Goal: Task Accomplishment & Management: Use online tool/utility

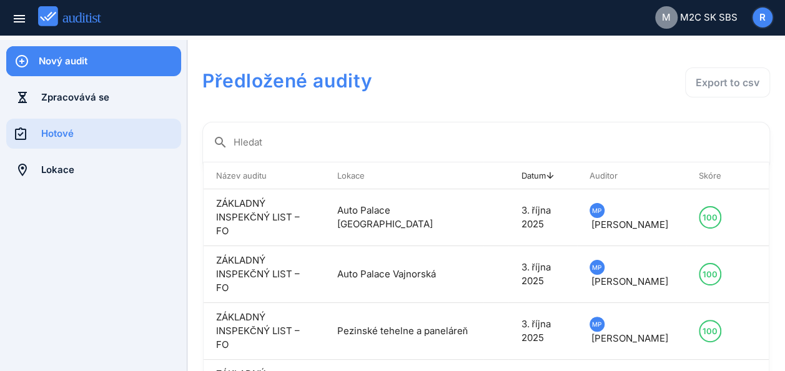
click at [84, 57] on div "Nový audit" at bounding box center [110, 61] width 142 height 14
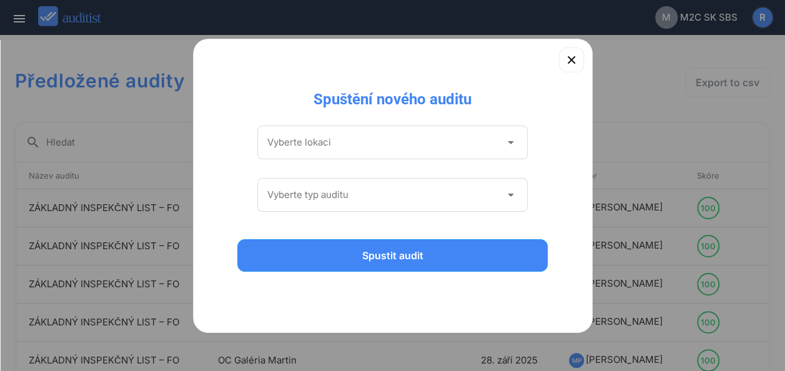
click at [414, 149] on input "Vyberte lokaci" at bounding box center [384, 142] width 234 height 20
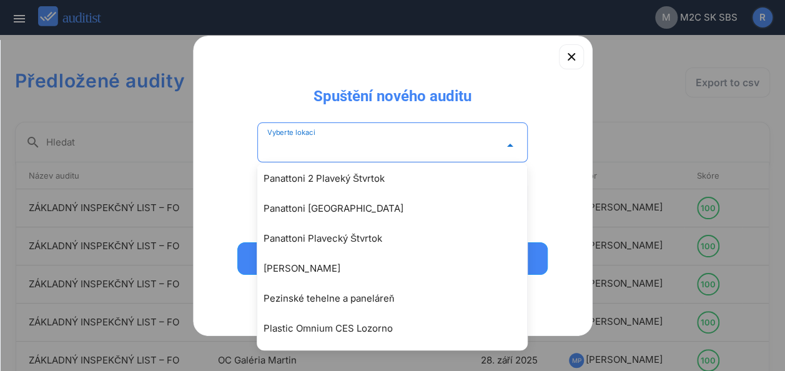
scroll to position [2535, 0]
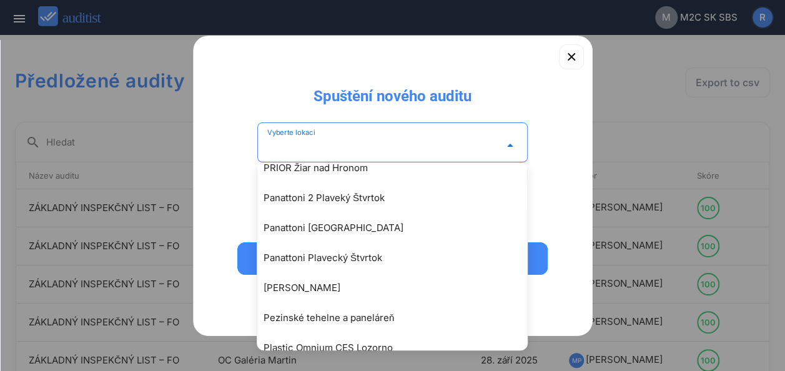
click at [339, 227] on div "Panattoni [GEOGRAPHIC_DATA]" at bounding box center [399, 228] width 270 height 15
type input "**********"
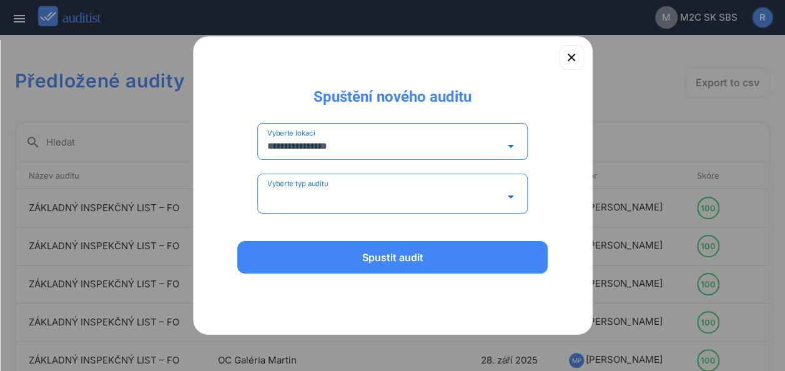
click at [359, 202] on input "Vyberte typ auditu" at bounding box center [384, 197] width 234 height 20
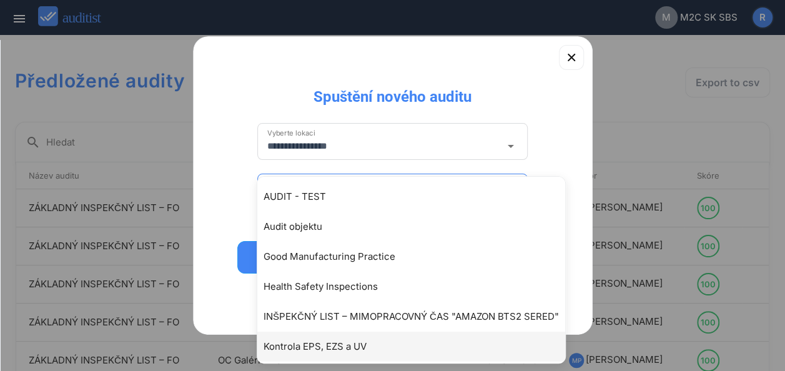
click at [365, 346] on div "Kontrola EPS, EZS a UV" at bounding box center [418, 346] width 308 height 15
type input "**********"
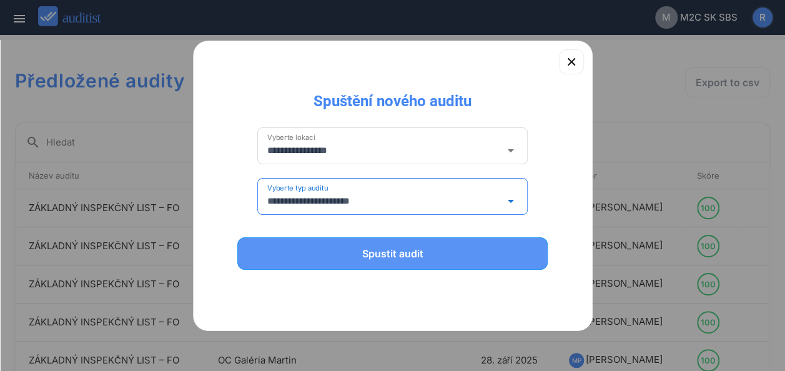
click at [383, 266] on button "Spustit audit" at bounding box center [392, 253] width 311 height 32
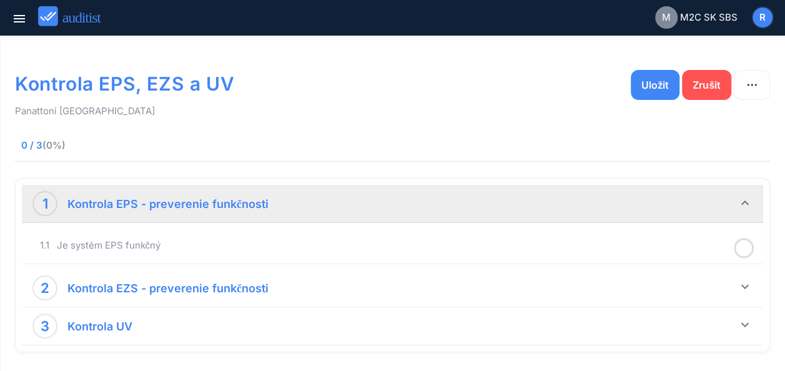
click at [224, 205] on strong "Kontrola EPS - preverenie funkčnosti" at bounding box center [167, 203] width 201 height 13
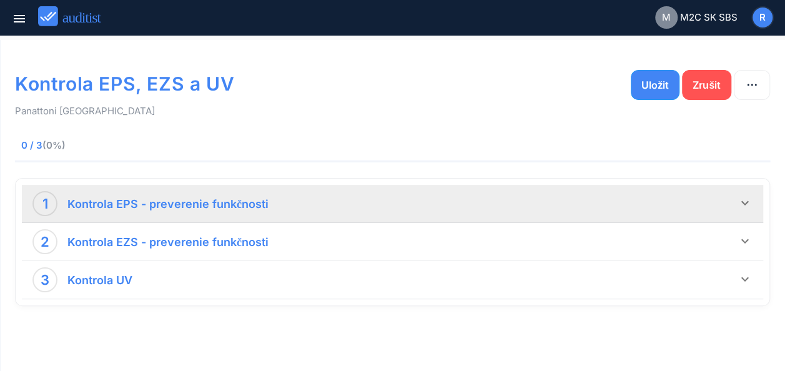
click at [226, 205] on strong "Kontrola EPS - preverenie funkčnosti" at bounding box center [167, 203] width 201 height 13
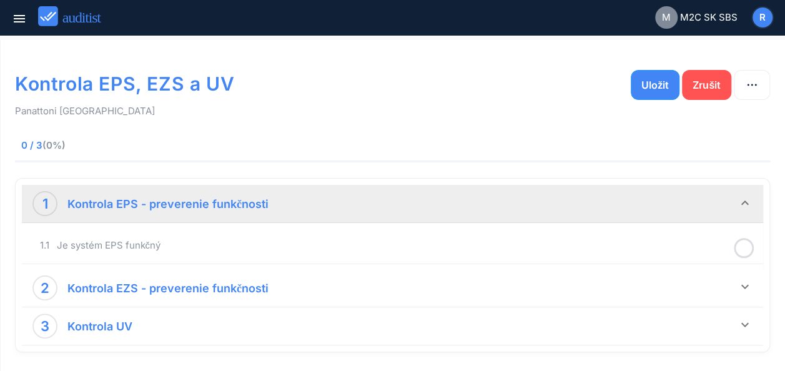
click at [743, 249] on icon at bounding box center [744, 248] width 20 height 24
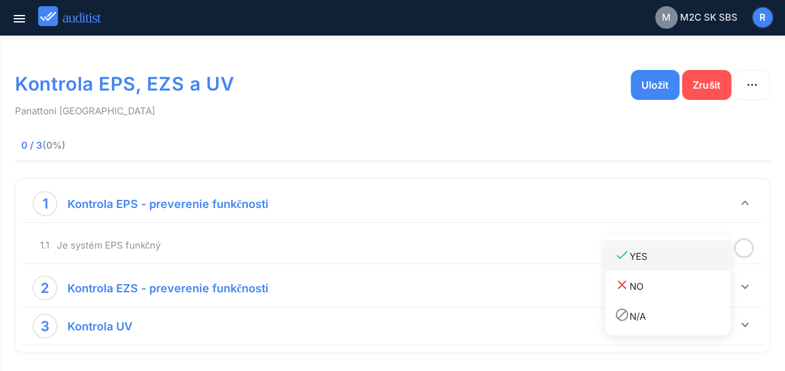
click at [666, 254] on div "done YES" at bounding box center [673, 255] width 116 height 17
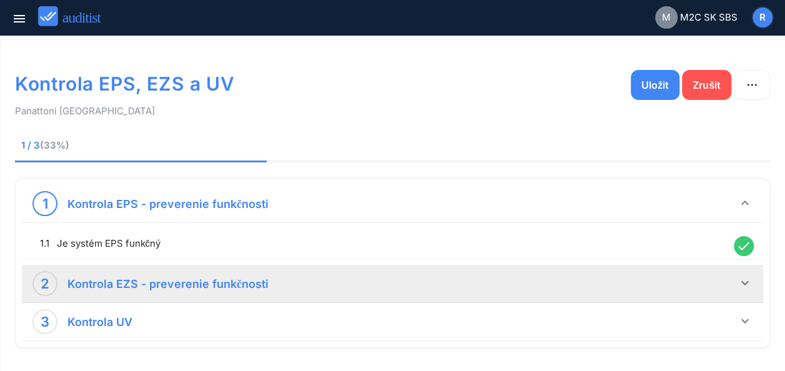
click at [325, 275] on div "2 Kontrola EZS - preverenie funkčnosti" at bounding box center [384, 283] width 705 height 25
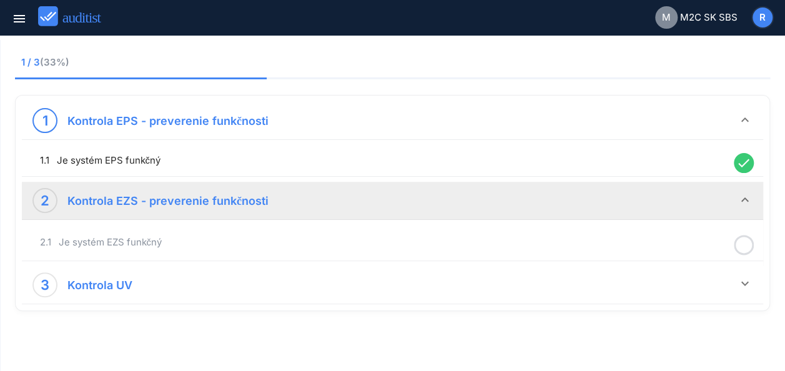
scroll to position [87, 0]
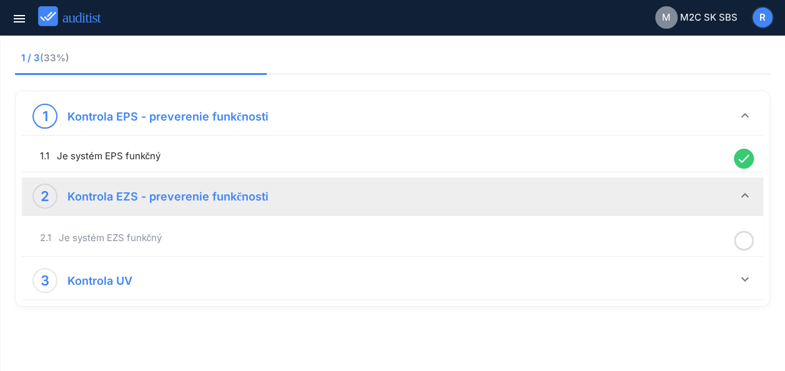
click at [744, 242] on icon at bounding box center [744, 241] width 20 height 24
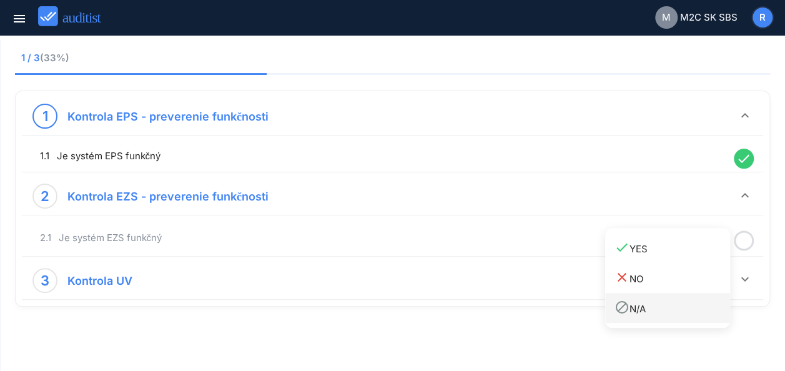
click at [648, 307] on div "block N/A" at bounding box center [673, 308] width 116 height 17
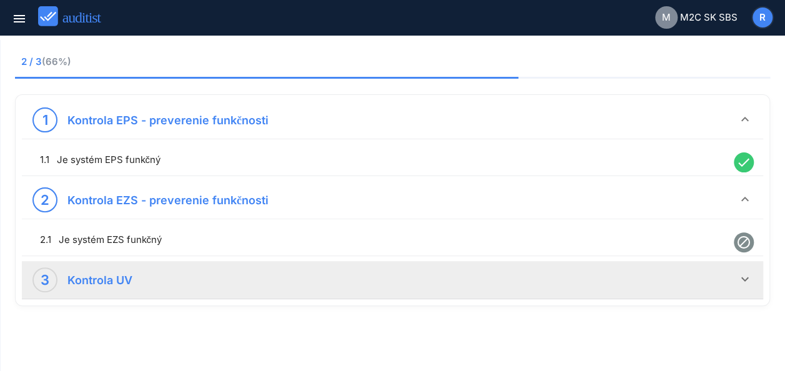
click at [201, 281] on div "3 Kontrola UV" at bounding box center [384, 279] width 705 height 25
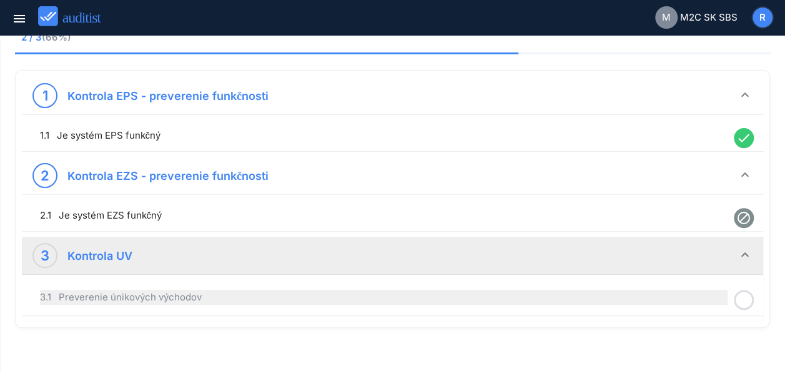
scroll to position [129, 0]
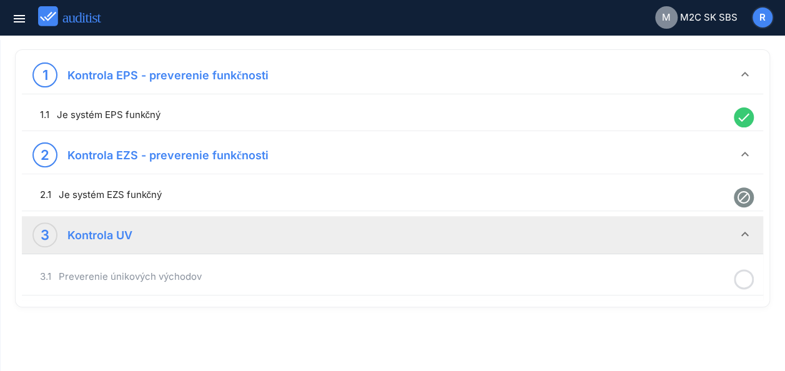
click at [748, 284] on icon at bounding box center [744, 279] width 20 height 24
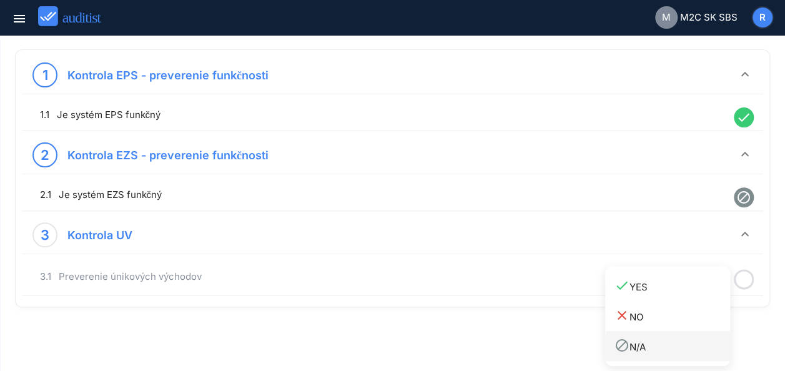
click at [645, 345] on div "block N/A" at bounding box center [673, 345] width 116 height 17
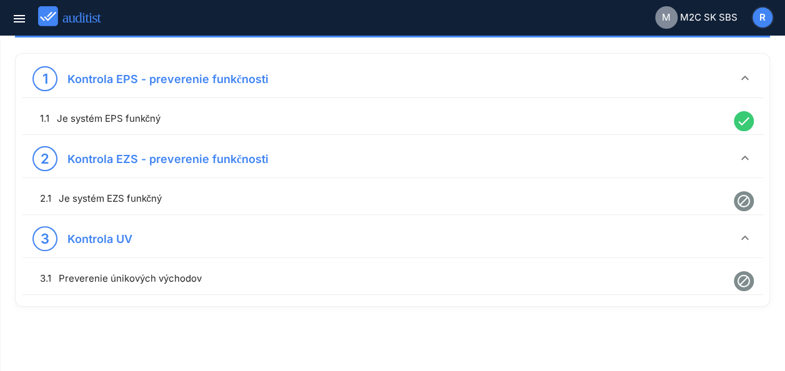
scroll to position [0, 0]
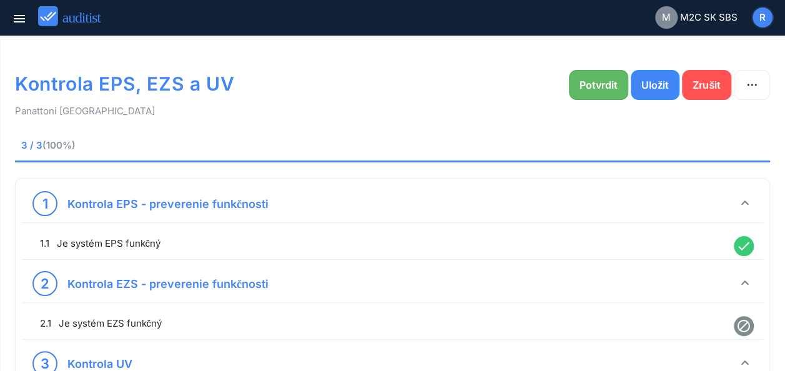
click at [591, 84] on div "Potvrdit" at bounding box center [599, 84] width 38 height 15
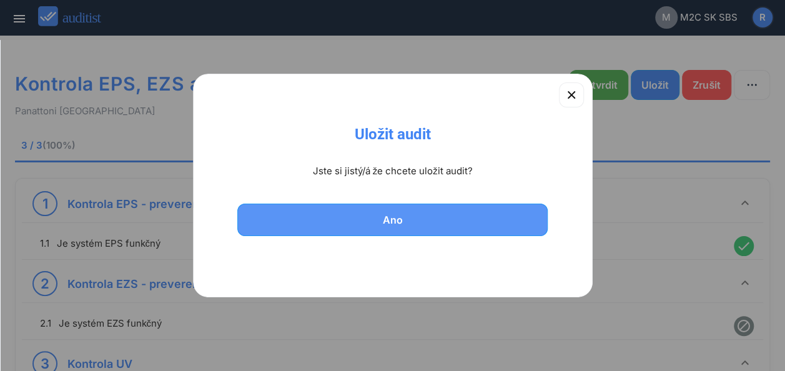
click at [385, 210] on button "Ano" at bounding box center [392, 220] width 311 height 32
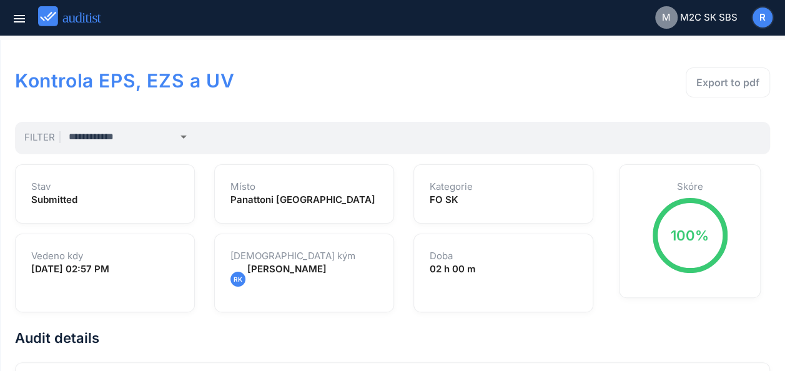
click at [100, 20] on img at bounding box center [75, 16] width 74 height 21
click at [26, 24] on icon "menu" at bounding box center [19, 18] width 15 height 15
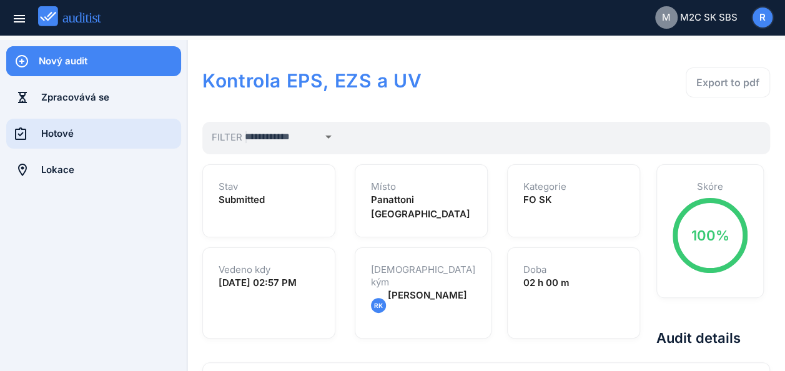
click at [77, 134] on div "Hotové" at bounding box center [111, 134] width 140 height 14
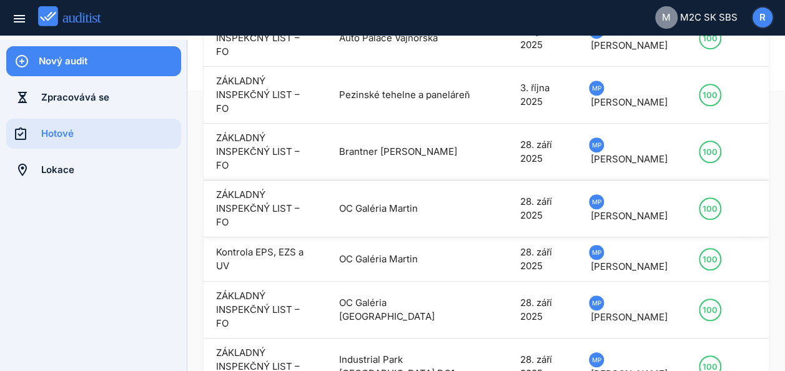
scroll to position [282, 0]
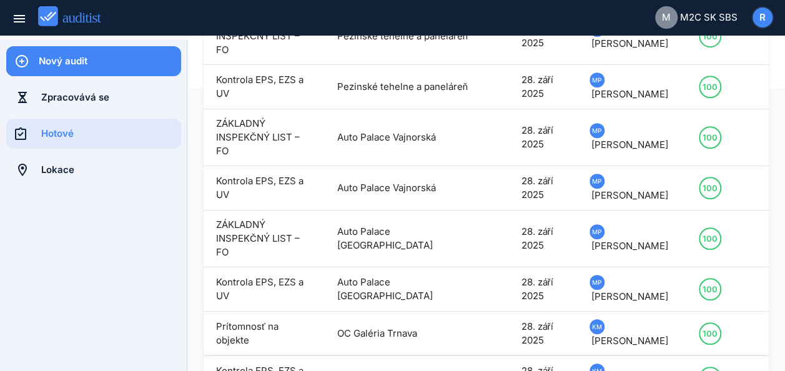
click at [410, 356] on td "Arkádia Trnava" at bounding box center [404, 378] width 159 height 44
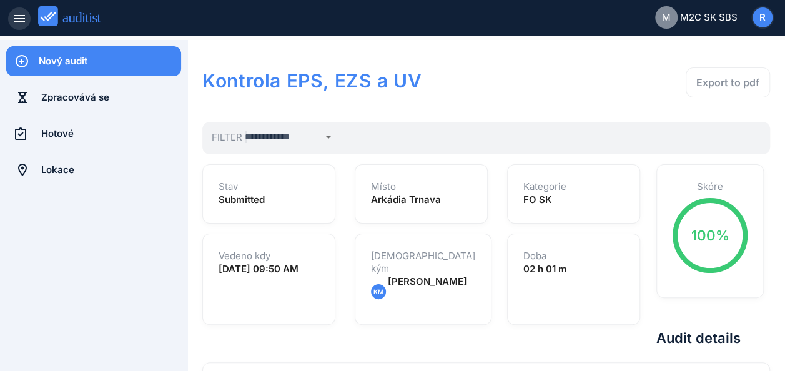
click at [24, 24] on icon "menu" at bounding box center [19, 18] width 15 height 15
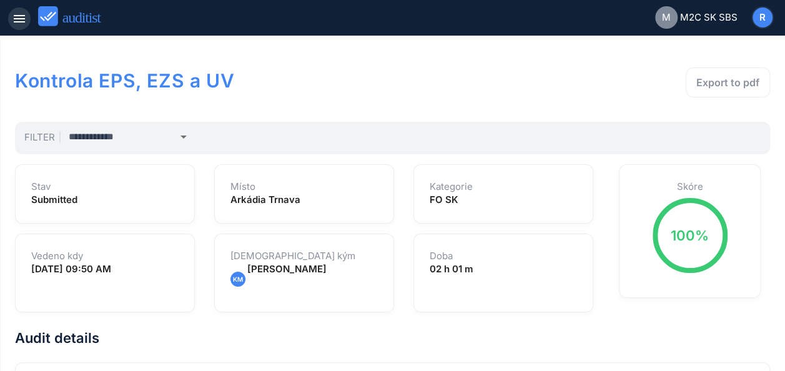
click at [19, 29] on button "menu" at bounding box center [19, 18] width 22 height 22
